Goal: Task Accomplishment & Management: Complete application form

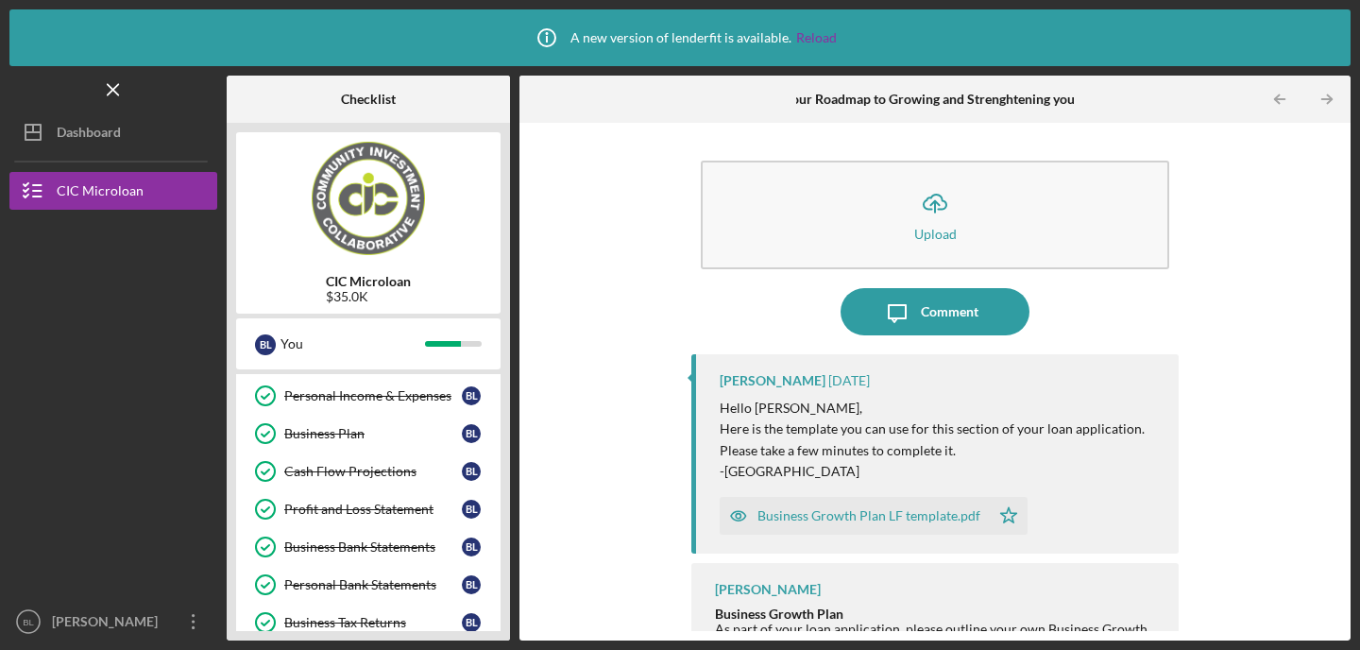
scroll to position [25, 0]
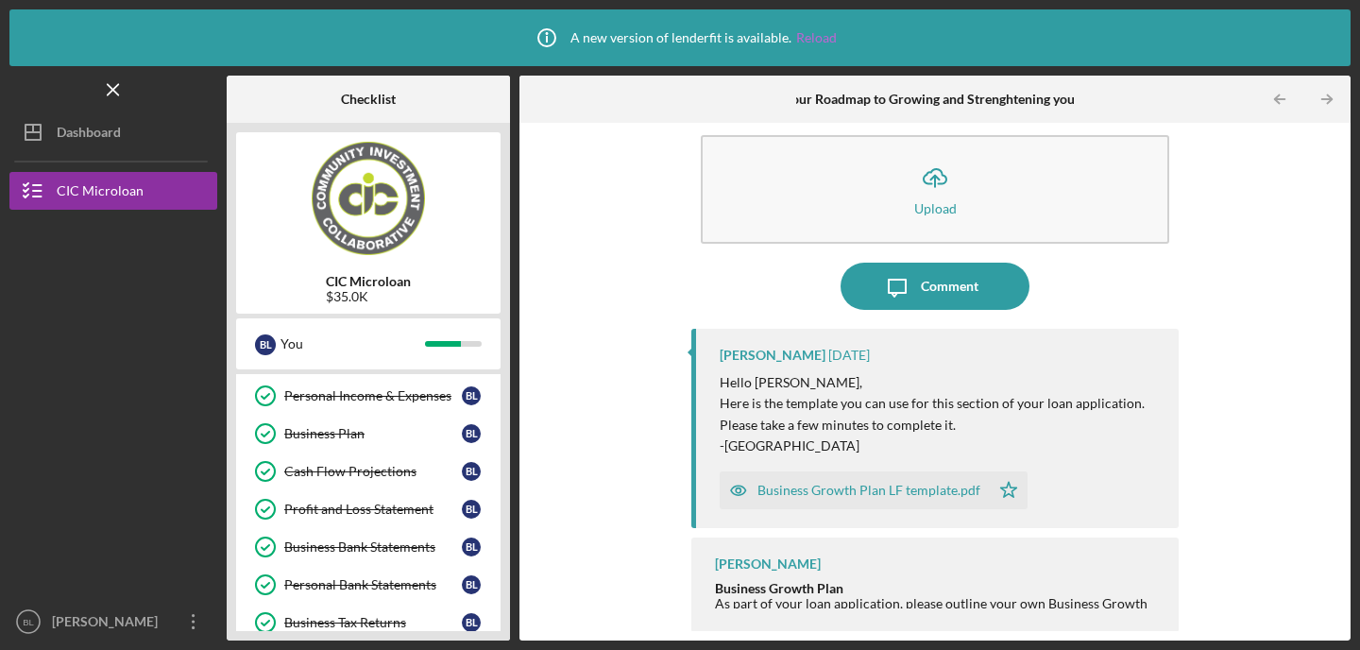
click at [822, 37] on link "Reload" at bounding box center [816, 37] width 41 height 15
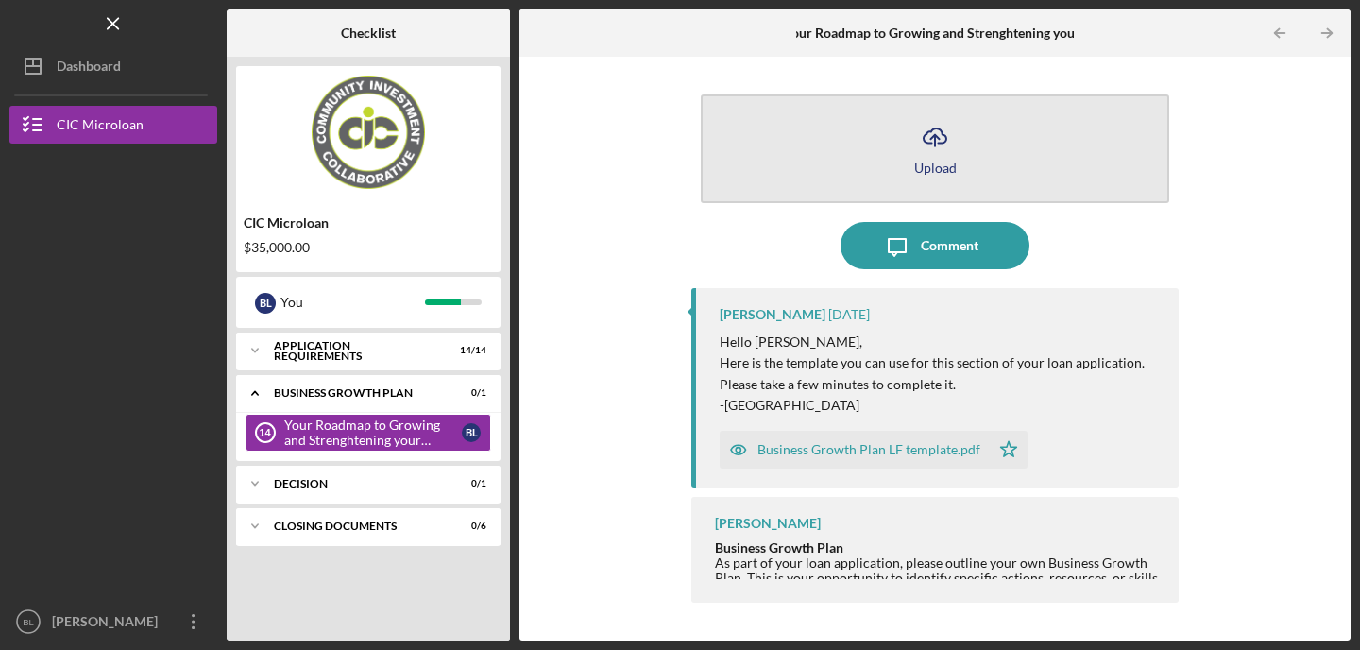
click at [945, 167] on div "Upload" at bounding box center [935, 168] width 42 height 14
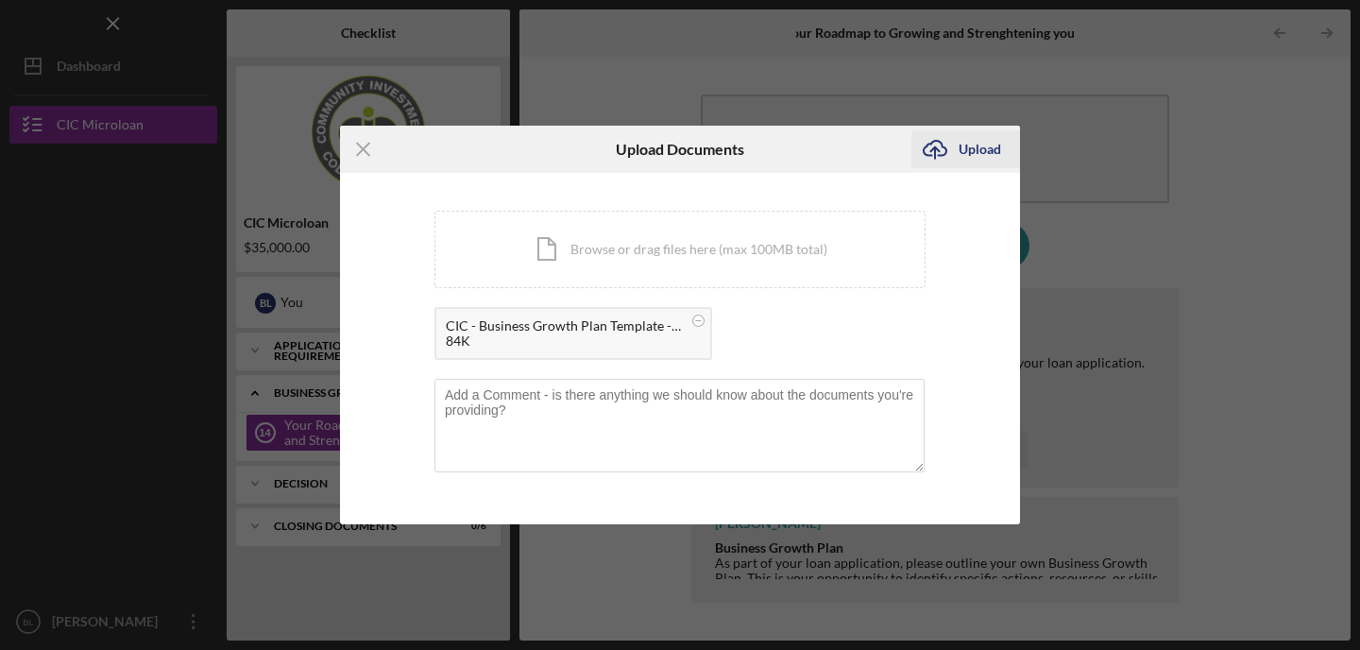
click at [962, 158] on div "Upload" at bounding box center [979, 149] width 42 height 38
